Goal: Task Accomplishment & Management: Manage account settings

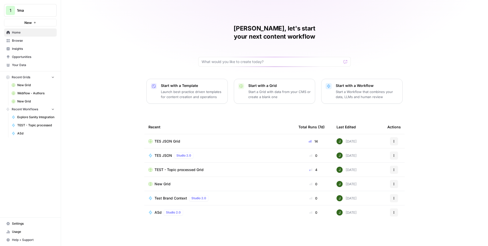
click at [116, 77] on div "[PERSON_NAME], let's start your next content workflow Start with a Template Lau…" at bounding box center [274, 123] width 427 height 246
click at [25, 64] on span "Your Data" at bounding box center [33, 65] width 42 height 5
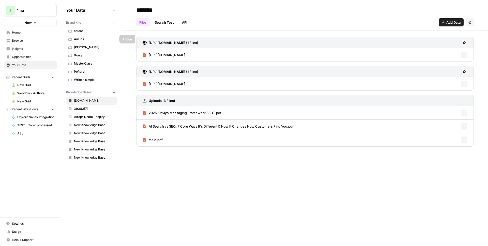
click at [85, 38] on span "AirOps" at bounding box center [94, 39] width 40 height 5
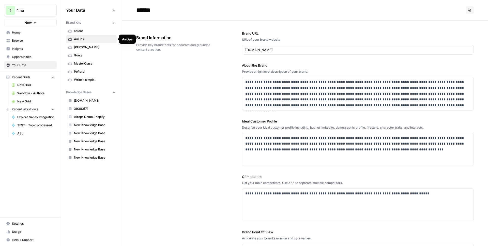
click at [86, 54] on span "Gong" at bounding box center [94, 55] width 40 height 5
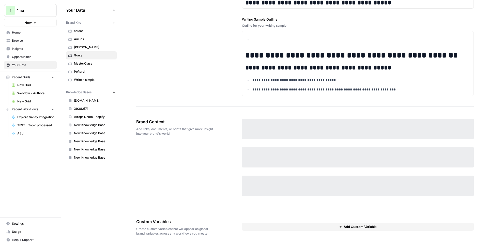
scroll to position [696, 0]
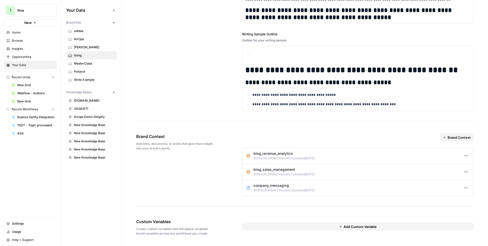
click at [463, 158] on button "Options" at bounding box center [466, 156] width 7 height 7
click at [469, 165] on div "Edit" at bounding box center [473, 167] width 18 height 5
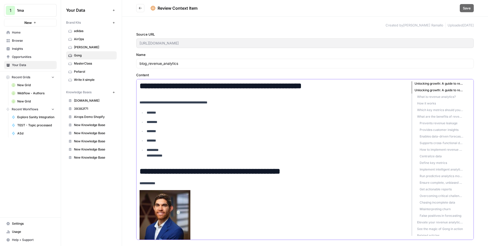
click at [278, 85] on h1 "**********" at bounding box center [272, 85] width 264 height 9
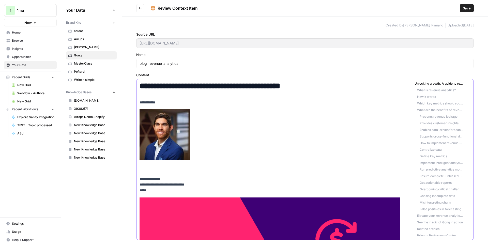
scroll to position [195, 0]
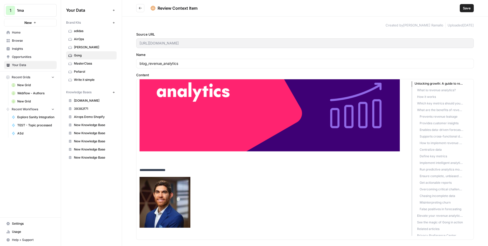
click at [142, 8] on button "Go back" at bounding box center [140, 8] width 8 height 8
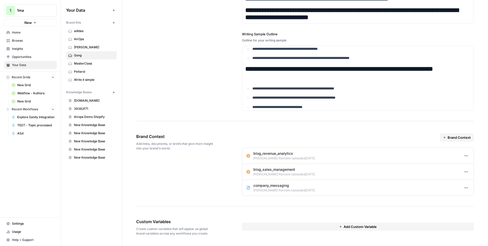
scroll to position [160, 0]
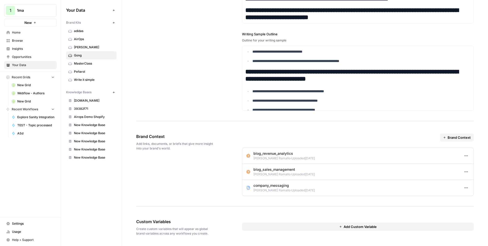
click at [464, 154] on icon "button" at bounding box center [466, 156] width 4 height 4
click at [468, 164] on link "Edit" at bounding box center [473, 167] width 22 height 7
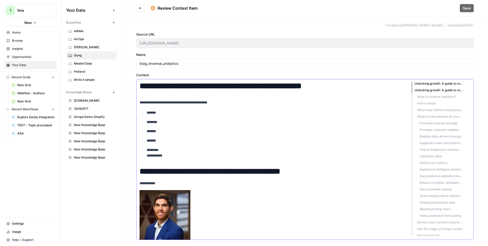
click at [302, 112] on p "*******" at bounding box center [275, 113] width 257 height 6
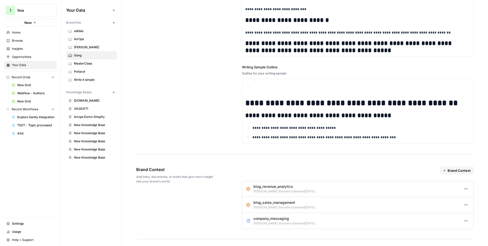
scroll to position [241, 0]
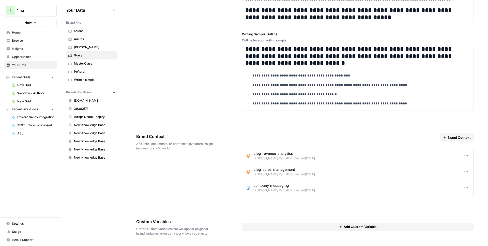
drag, startPoint x: 466, startPoint y: 152, endPoint x: 464, endPoint y: 154, distance: 3.1
click at [465, 153] on li "blog_revenue_analytics Juan Manuel Ramallo · Uploaded 2 days ago Options" at bounding box center [357, 156] width 231 height 16
click at [464, 154] on icon "button" at bounding box center [466, 156] width 4 height 4
click at [467, 167] on icon at bounding box center [466, 167] width 4 height 4
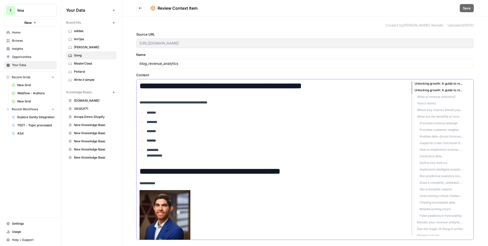
click at [390, 111] on p "*******" at bounding box center [275, 113] width 257 height 6
